Goal: Task Accomplishment & Management: Use online tool/utility

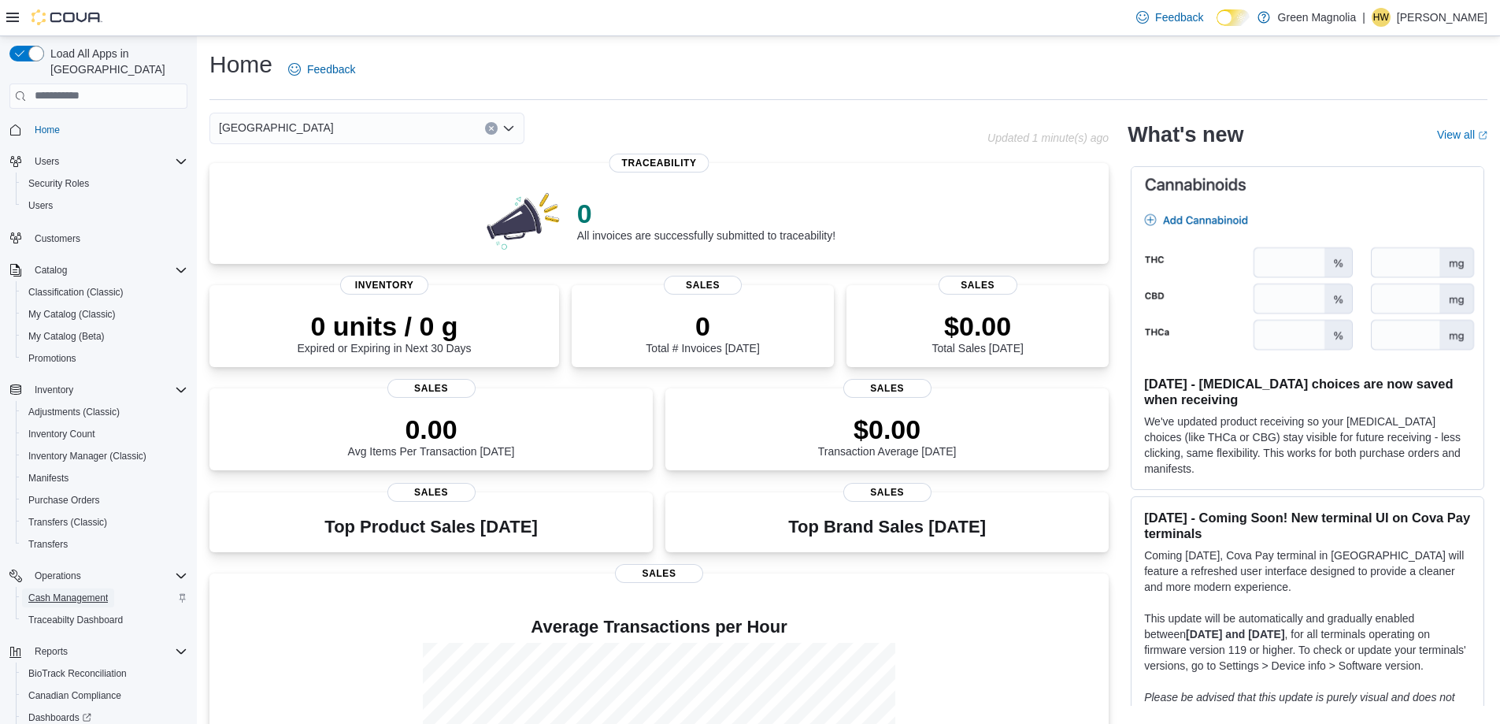
click at [79, 591] on span "Cash Management" at bounding box center [68, 597] width 80 height 13
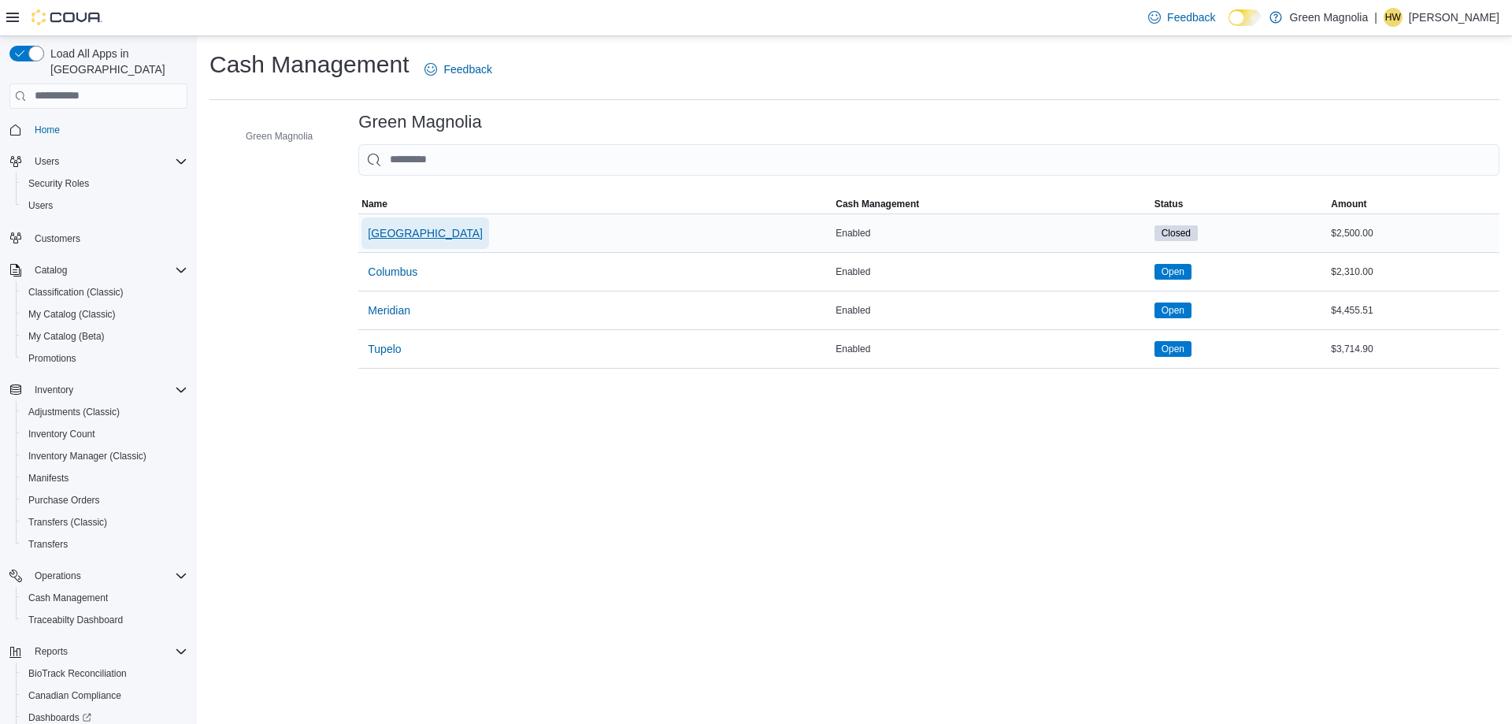
click at [398, 227] on span "Canton" at bounding box center [425, 233] width 115 height 16
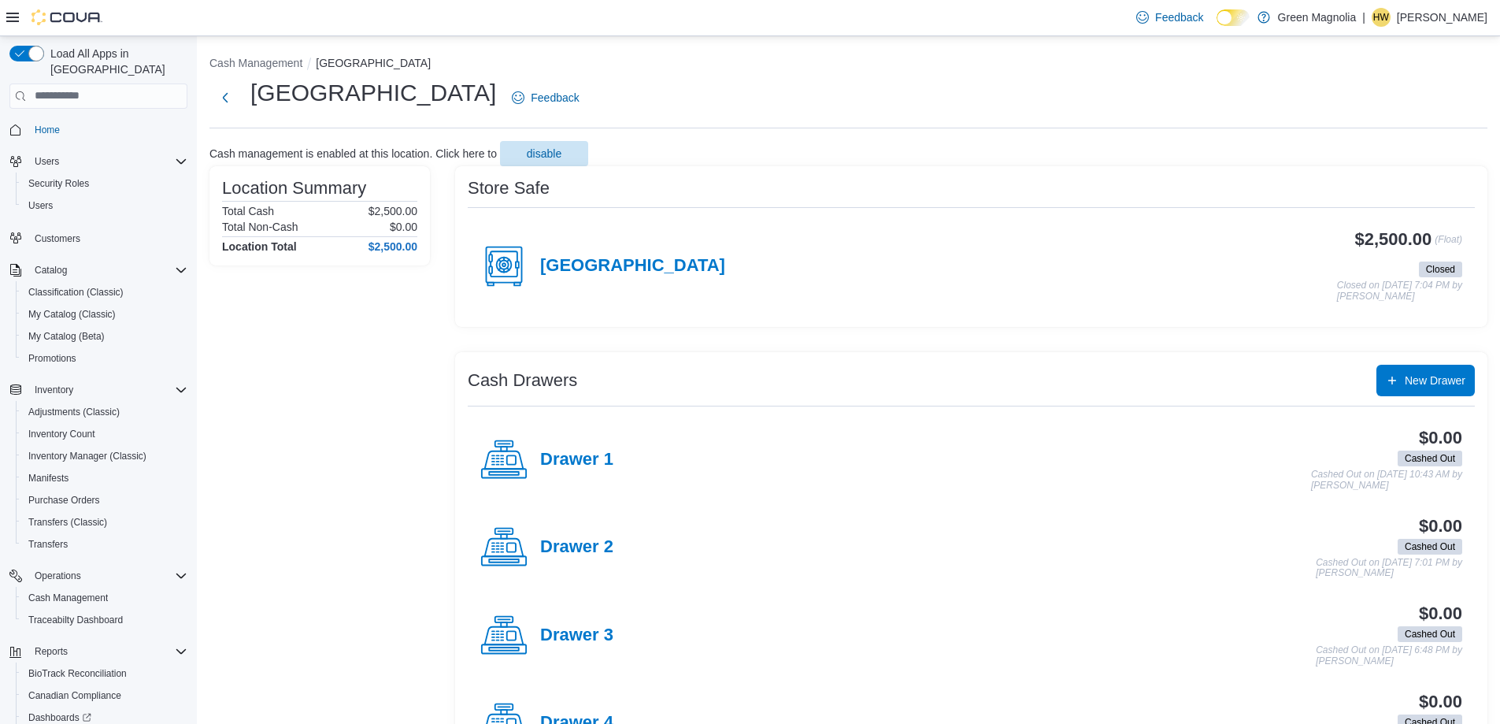
click at [583, 254] on div "Canton" at bounding box center [602, 265] width 245 height 47
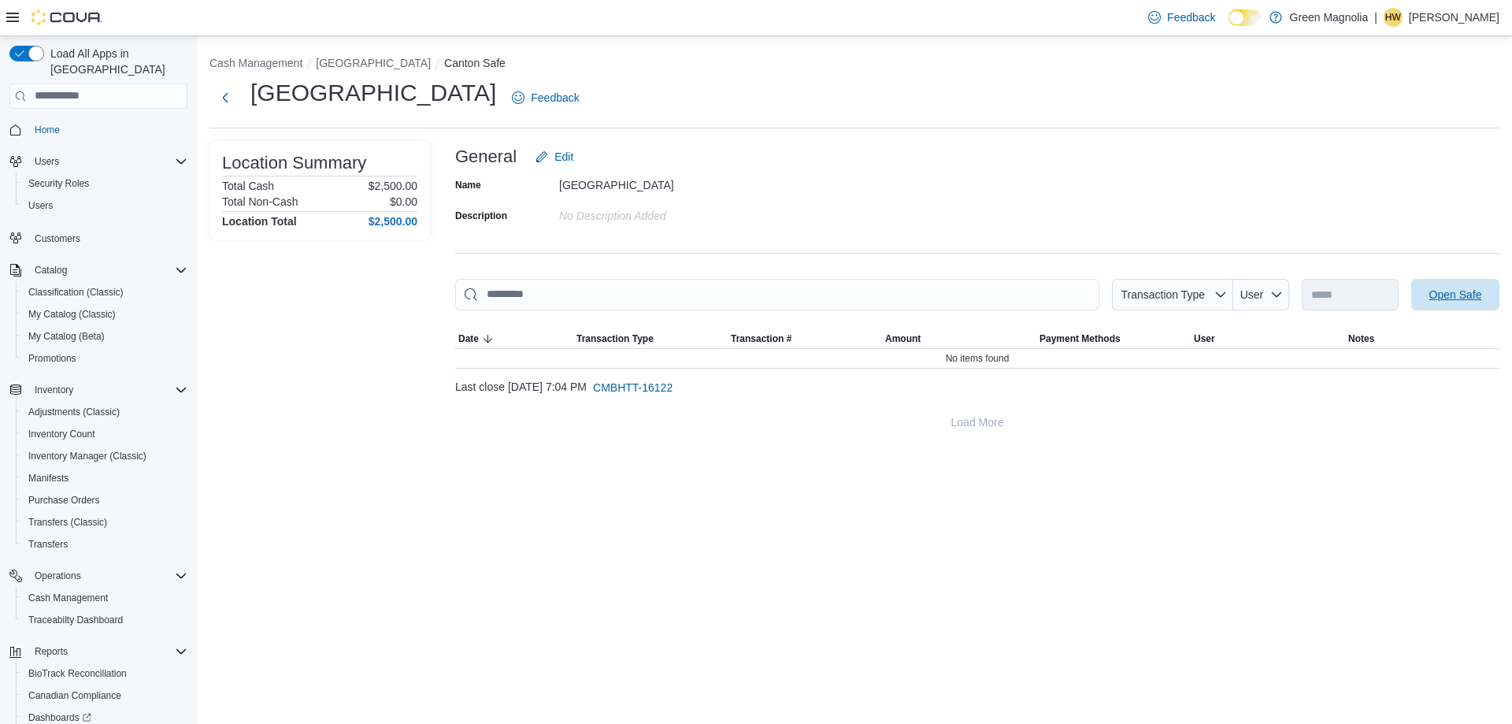
click at [1427, 294] on span "Open Safe" at bounding box center [1454, 294] width 69 height 31
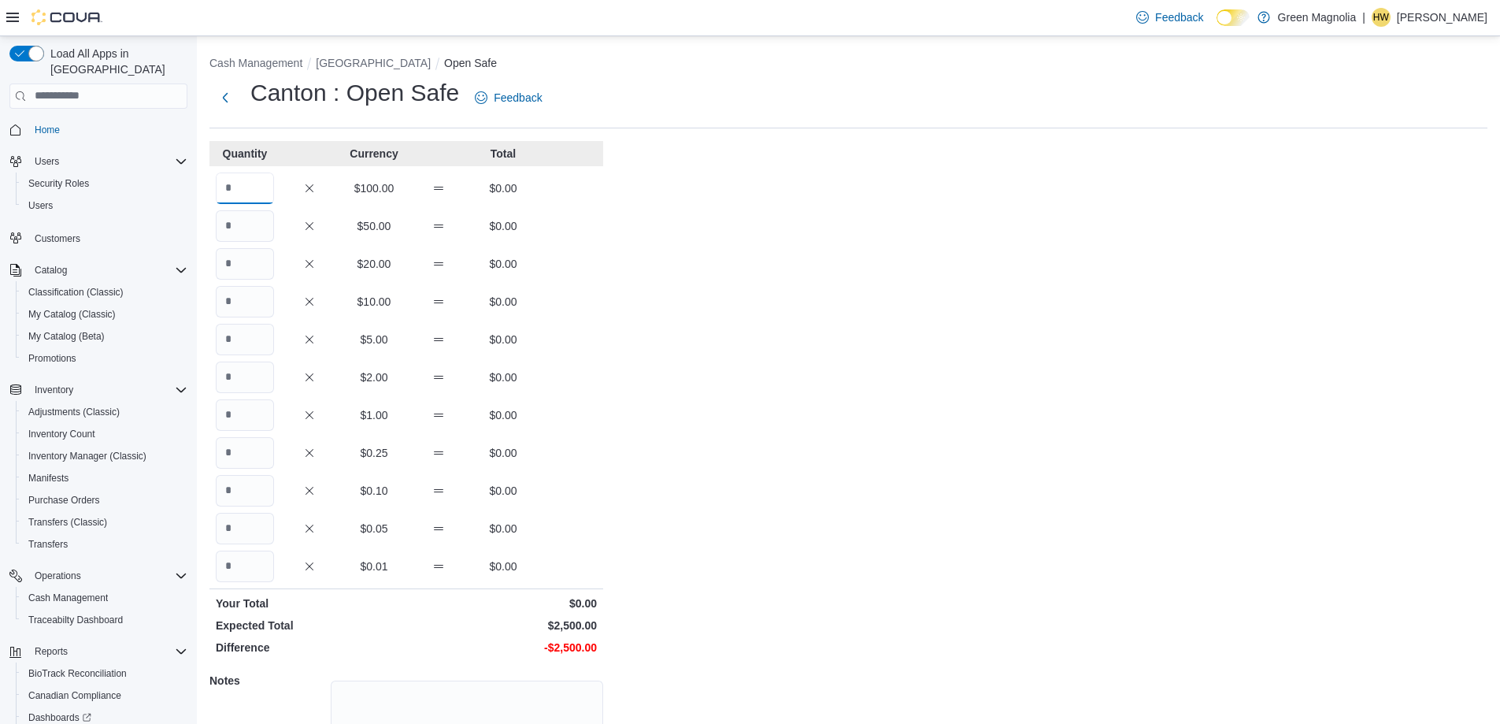
click at [255, 198] on input "Quantity" at bounding box center [245, 187] width 58 height 31
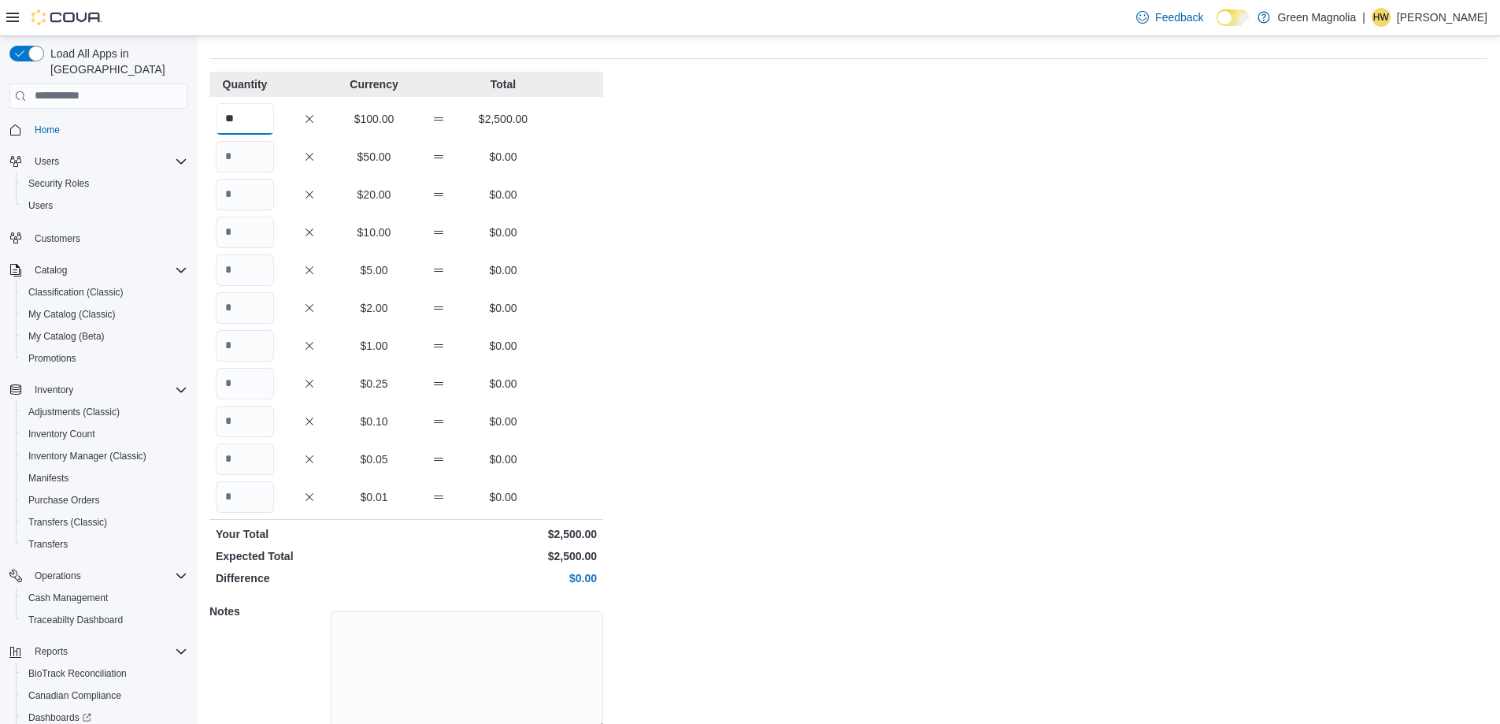
scroll to position [134, 0]
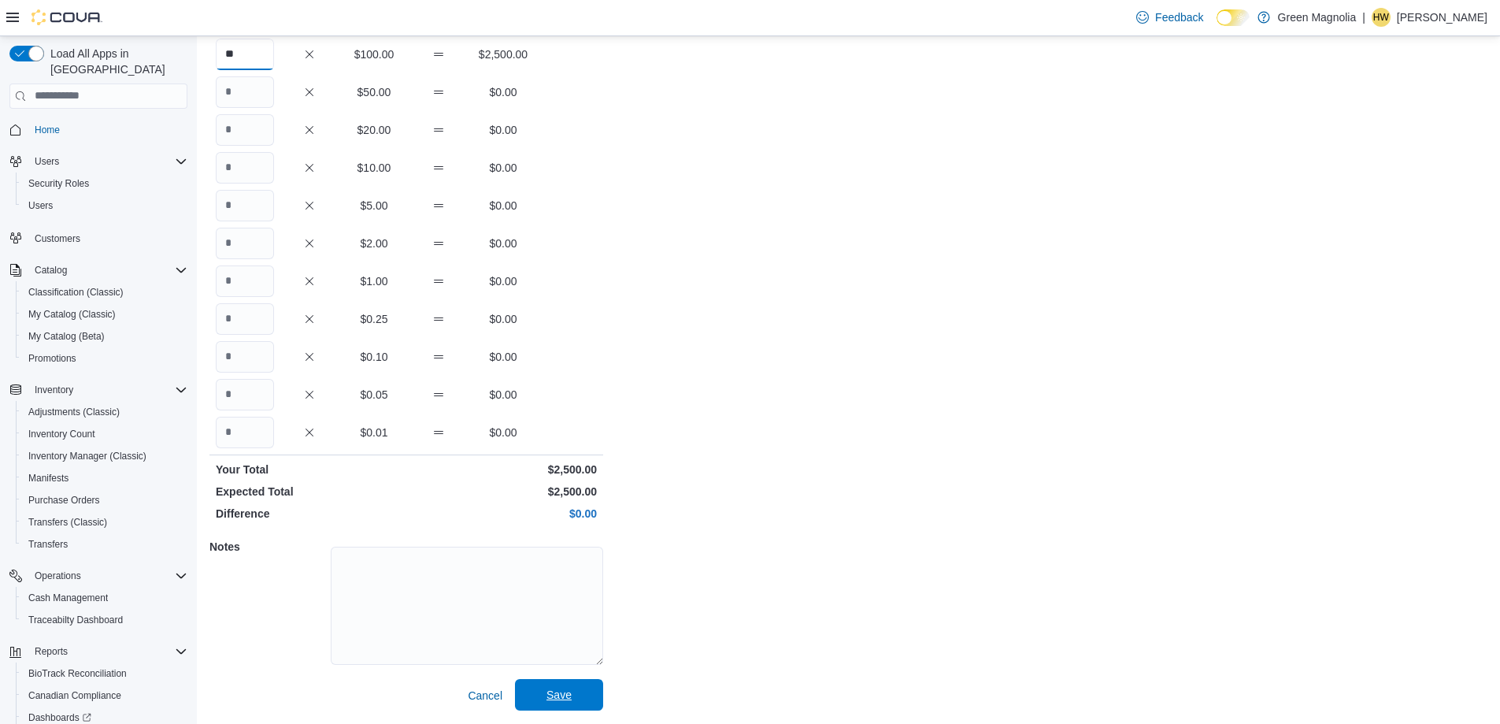
type input "**"
click at [567, 693] on span "Save" at bounding box center [558, 695] width 25 height 16
